Goal: Task Accomplishment & Management: Use online tool/utility

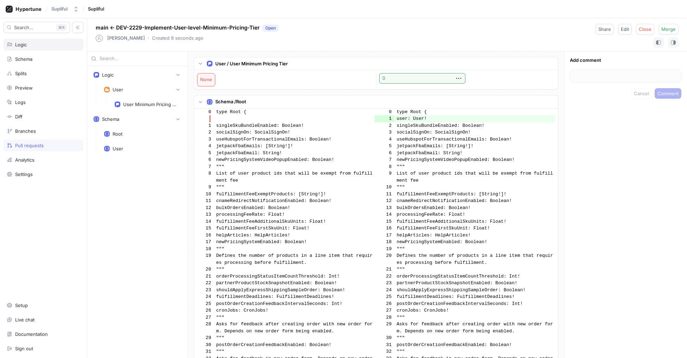
click at [43, 46] on div "Logic" at bounding box center [43, 45] width 73 height 6
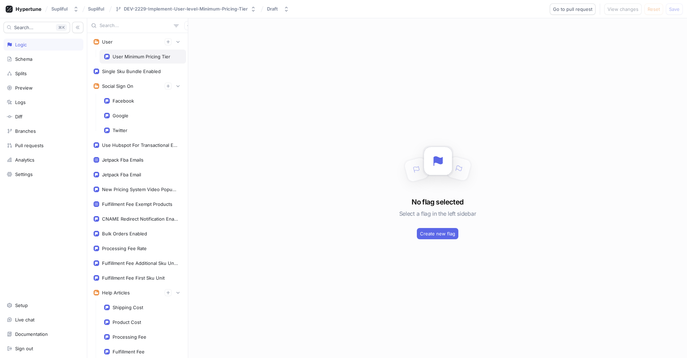
click at [122, 57] on div "User Minimum Pricing Tier" at bounding box center [142, 57] width 58 height 6
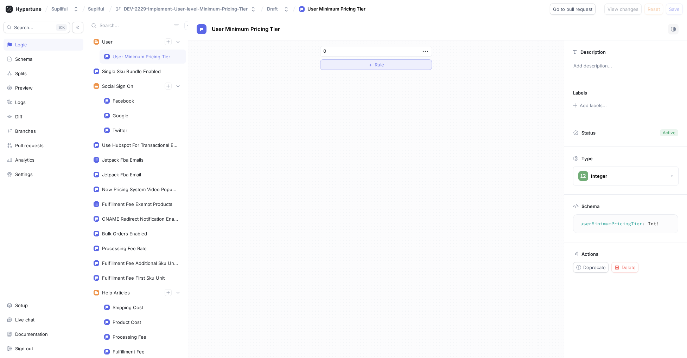
click at [382, 65] on span "Rule" at bounding box center [378, 65] width 9 height 4
click at [361, 64] on div "Select variable..." at bounding box center [343, 65] width 36 height 6
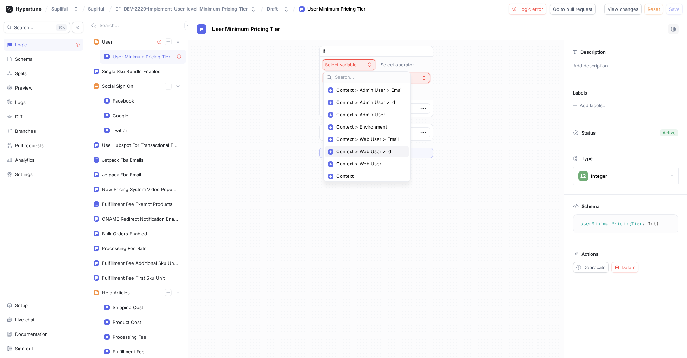
click at [380, 149] on span "Context > Web User > Id" at bounding box center [369, 152] width 66 height 6
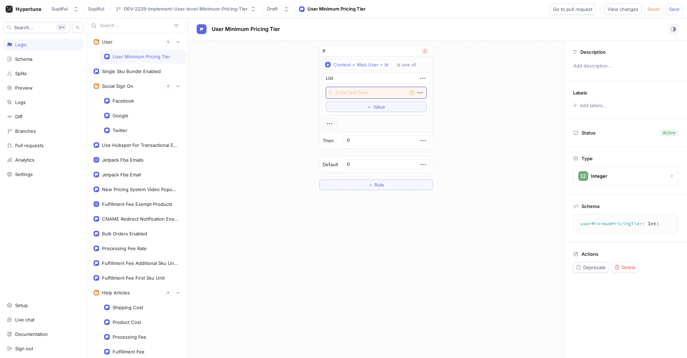
paste textarea "2c249272-bdb6-4ba1-83b0-7fcd361b244e"
type textarea "x"
type textarea "2c249272-bdb6-4ba1-83b0-7fcd361b244e"
click at [373, 148] on input "0" at bounding box center [387, 147] width 86 height 11
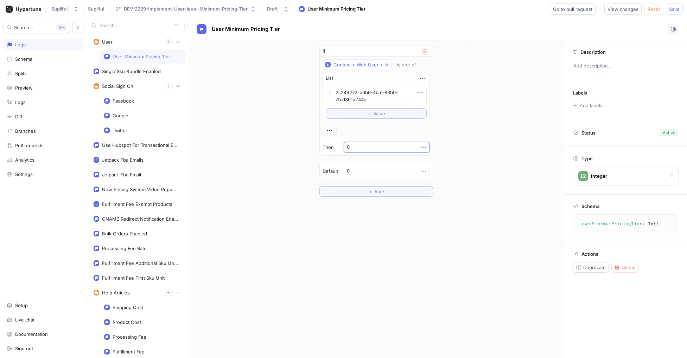
type textarea "x"
type input "1"
type textarea "x"
type input "17"
click at [523, 98] on div "If Context > Web User > Id is one of List 2c249272-bdb6-4ba1-83b0-7fcd361b244e …" at bounding box center [376, 121] width 376 height 162
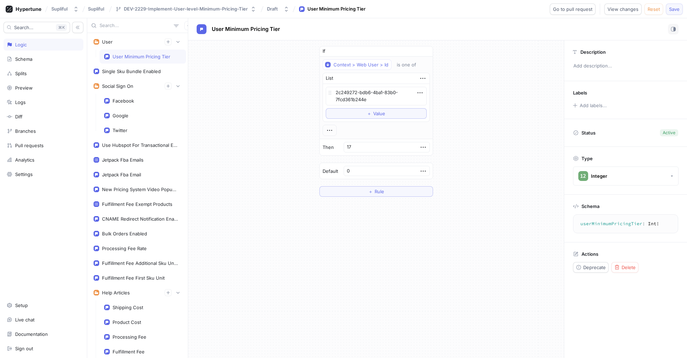
click at [676, 9] on span "Save" at bounding box center [674, 9] width 11 height 4
type textarea "x"
click at [421, 78] on icon "button" at bounding box center [423, 79] width 8 height 8
click at [489, 58] on div "If Context > Web User > Id is one of List 2c249272-bdb6-4ba1-83b0-7fcd361b244e …" at bounding box center [376, 121] width 376 height 162
click at [420, 93] on icon "button" at bounding box center [420, 93] width 8 height 8
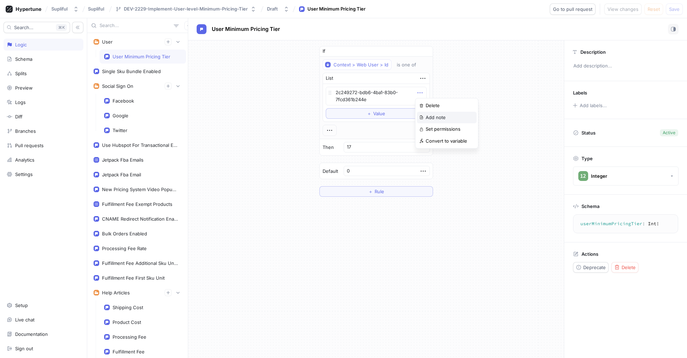
click at [443, 118] on p "Add note" at bounding box center [435, 117] width 20 height 7
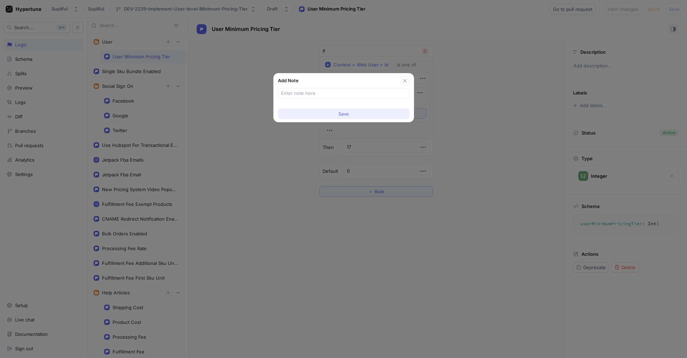
type input "R"
type textarea "x"
type input "RJ Test"
type textarea "x"
type input "RJ Test"
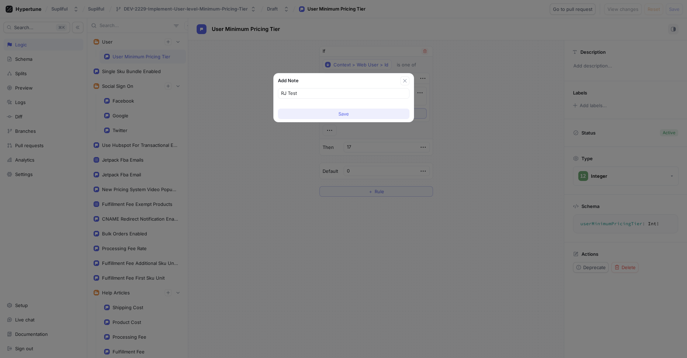
click at [361, 113] on button "Save" at bounding box center [344, 114] width 132 height 11
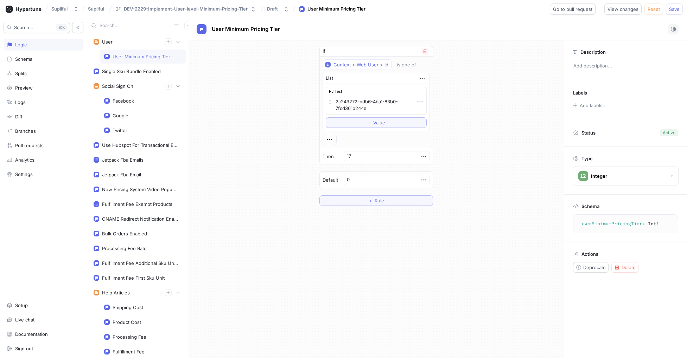
type textarea "x"
